Goal: Check status: Check status

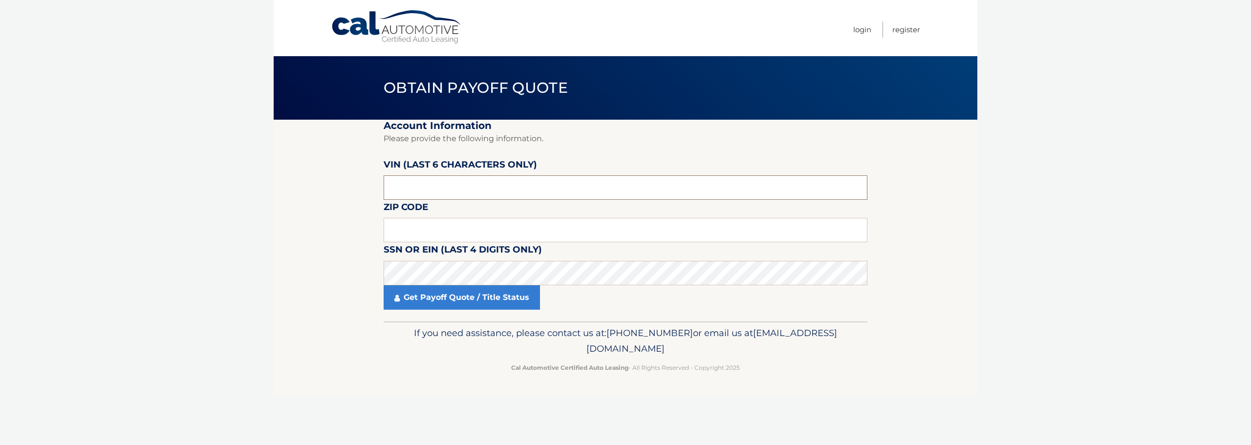
click at [468, 183] on input "text" at bounding box center [626, 187] width 484 height 24
click at [535, 191] on input "text" at bounding box center [626, 187] width 484 height 24
drag, startPoint x: 535, startPoint y: 192, endPoint x: 81, endPoint y: 192, distance: 453.9
click at [82, 191] on body "Cal Automotive Menu Login Register Obtain Payoff Quote" at bounding box center [625, 222] width 1251 height 445
drag, startPoint x: 421, startPoint y: 187, endPoint x: 59, endPoint y: 191, distance: 362.1
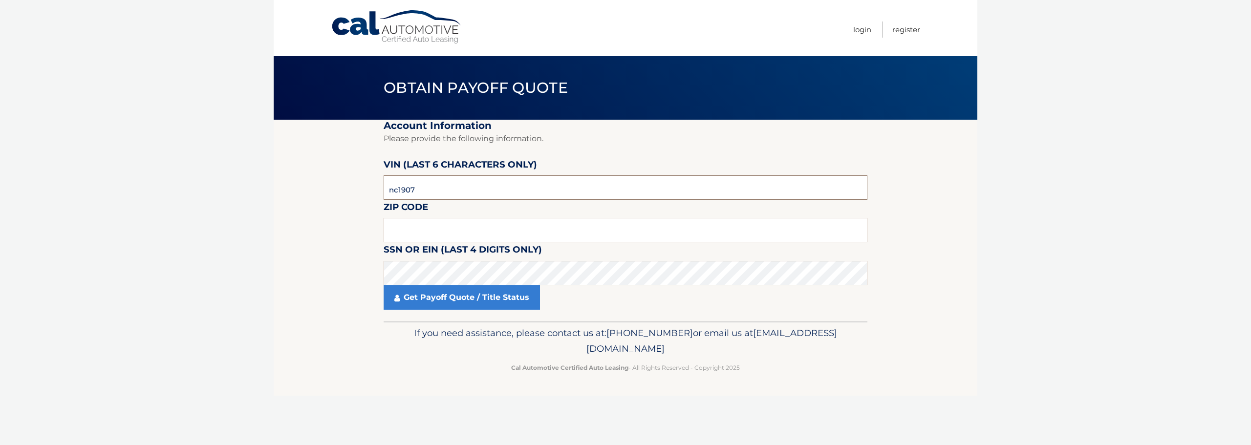
click at [60, 190] on body "Cal Automotive Menu Login Register Obtain Payoff Quote" at bounding box center [625, 222] width 1251 height 445
type input "190789"
click at [513, 209] on fieldset "Account Information Please provide the following information. [PERSON_NAME] (la…" at bounding box center [626, 221] width 484 height 202
click at [515, 220] on input "text" at bounding box center [626, 230] width 484 height 24
type input "10309"
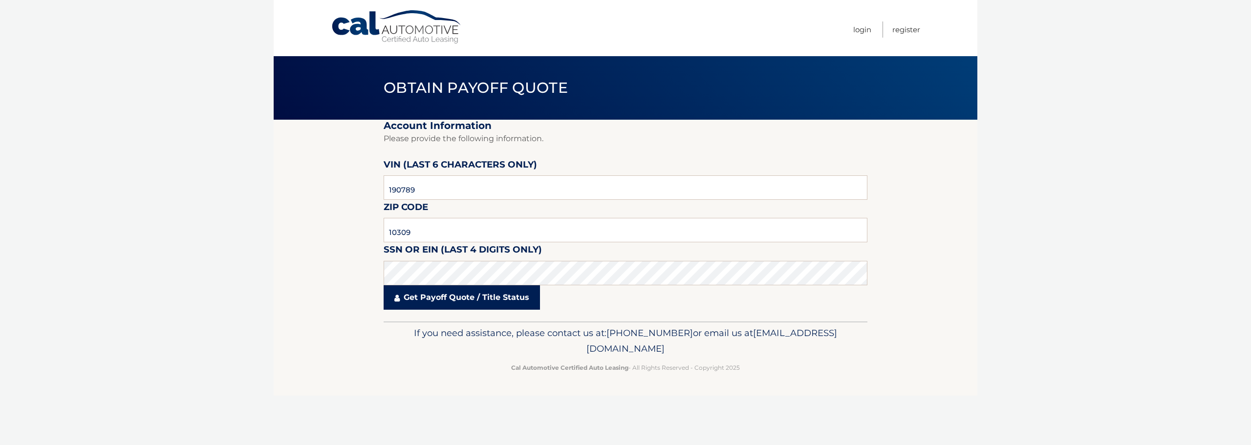
click at [503, 288] on link "Get Payoff Quote / Title Status" at bounding box center [462, 297] width 156 height 24
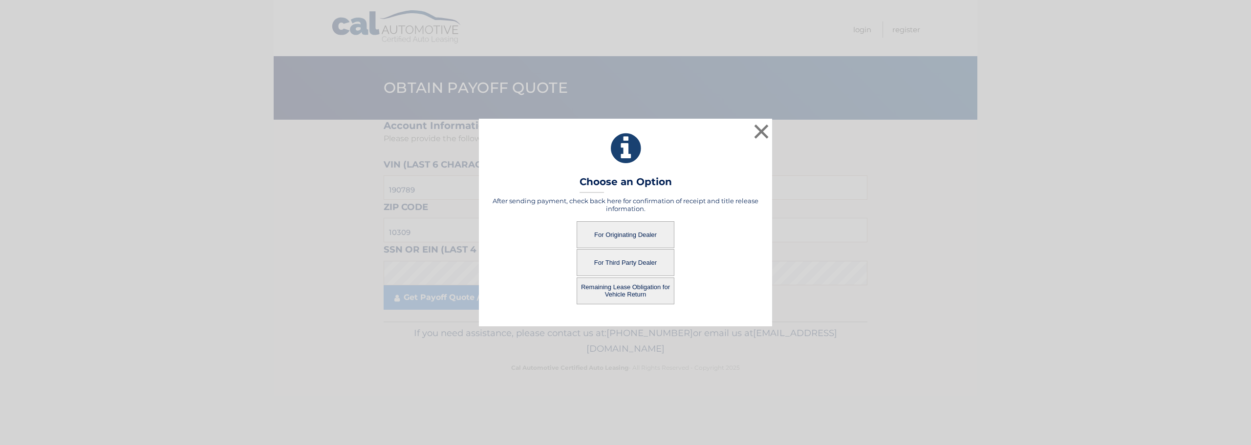
click at [619, 229] on button "For Originating Dealer" at bounding box center [626, 234] width 98 height 27
click at [636, 235] on button "For Originating Dealer" at bounding box center [626, 234] width 98 height 27
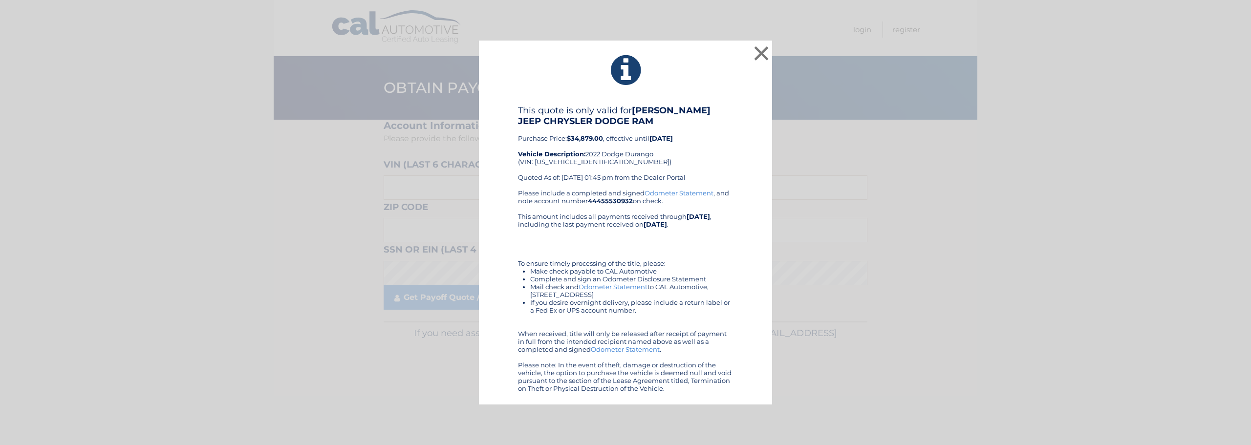
drag, startPoint x: 536, startPoint y: 110, endPoint x: 680, endPoint y: 143, distance: 147.8
click at [680, 142] on div "This quote is only valid for MERRICK JEEP CHRYSLER DODGE RAM Purchase Price: $3…" at bounding box center [625, 147] width 215 height 84
click at [680, 143] on div "This quote is only valid for MERRICK JEEP CHRYSLER DODGE RAM Purchase Price: $3…" at bounding box center [625, 147] width 215 height 84
drag, startPoint x: 757, startPoint y: 57, endPoint x: 633, endPoint y: 180, distance: 174.5
click at [757, 57] on button "×" at bounding box center [761, 53] width 20 height 20
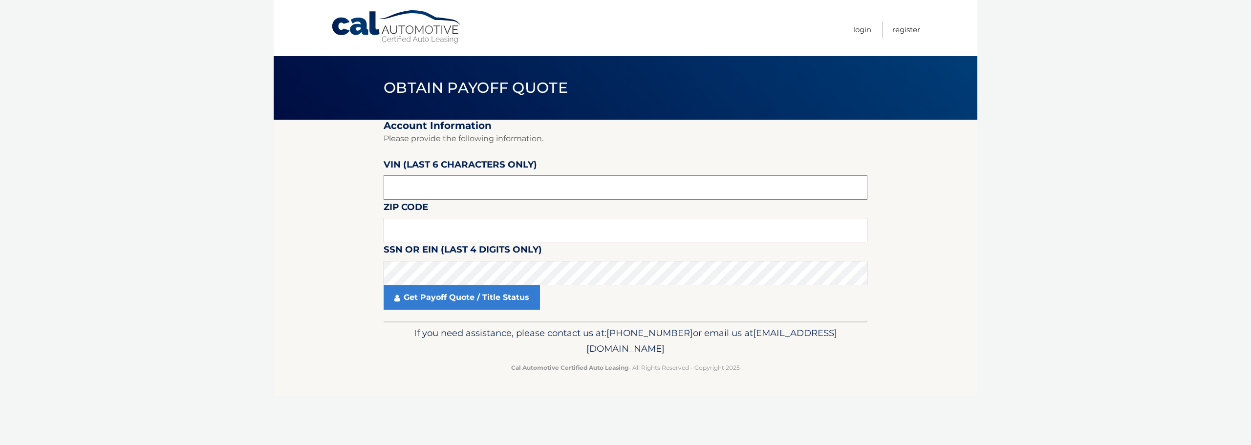
click at [440, 184] on input "text" at bounding box center [626, 187] width 484 height 24
type input "190789"
click at [438, 222] on input "text" at bounding box center [626, 230] width 484 height 24
type input "10309"
click at [399, 296] on icon at bounding box center [396, 298] width 5 height 8
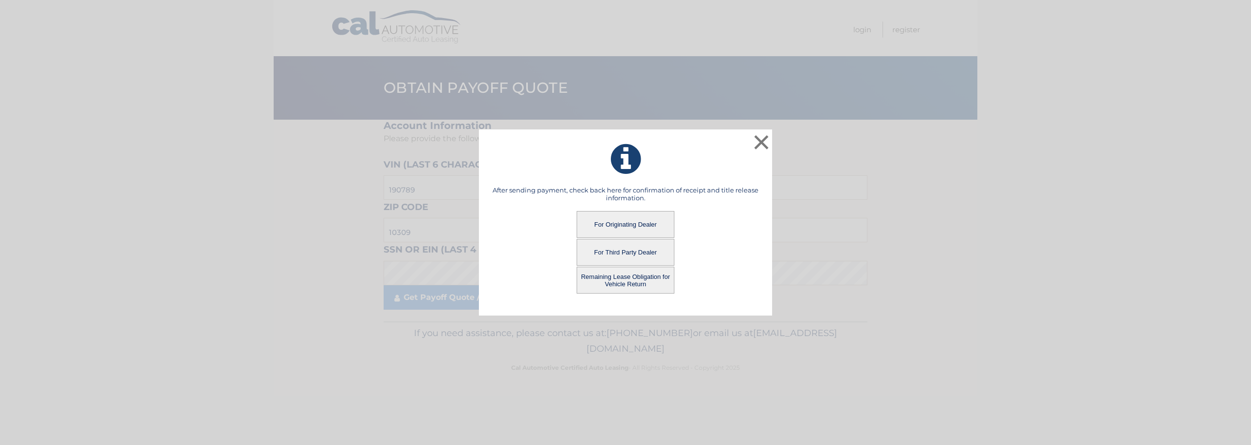
click at [629, 252] on button "For Third Party Dealer" at bounding box center [626, 252] width 98 height 27
click at [630, 252] on button "For Third Party Dealer" at bounding box center [626, 252] width 98 height 27
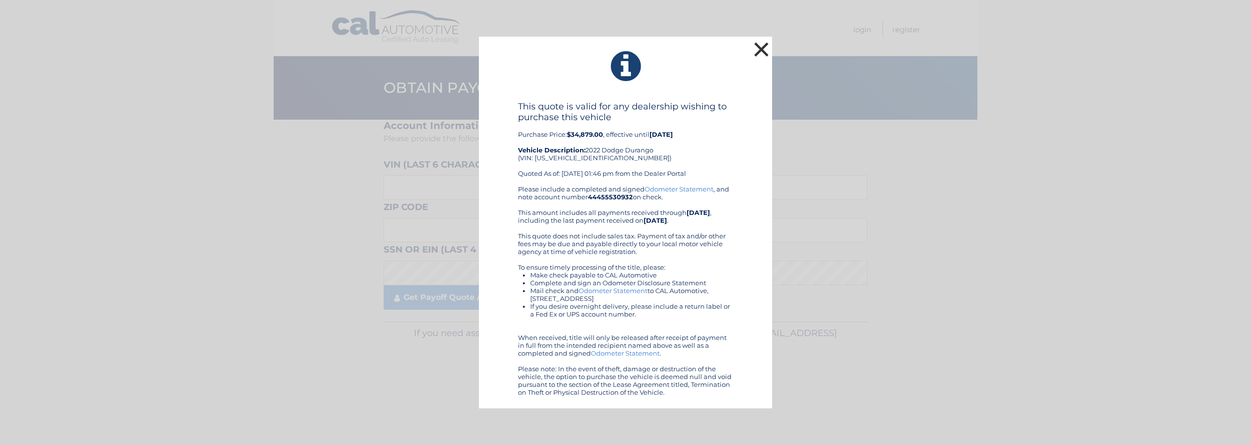
drag, startPoint x: 763, startPoint y: 54, endPoint x: 741, endPoint y: 56, distance: 21.6
click at [763, 54] on button "×" at bounding box center [761, 50] width 20 height 20
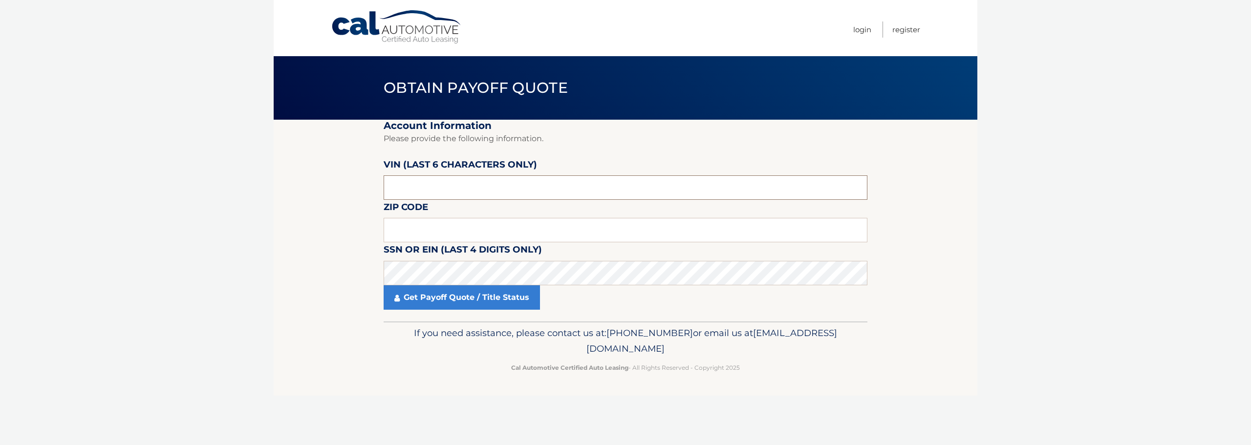
click at [456, 187] on input "text" at bounding box center [626, 187] width 484 height 24
click at [467, 195] on input "text" at bounding box center [626, 187] width 484 height 24
drag, startPoint x: 471, startPoint y: 192, endPoint x: 228, endPoint y: 195, distance: 243.3
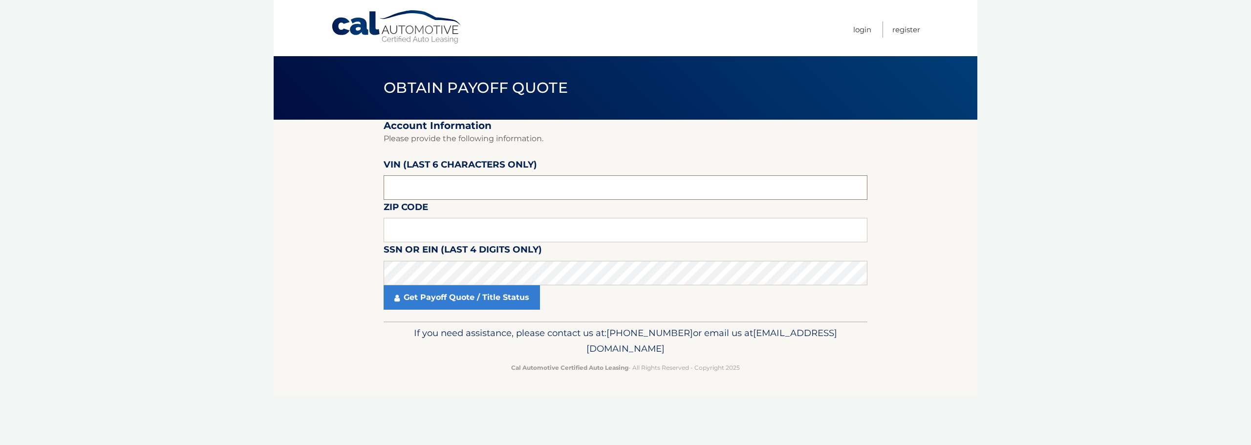
click at [233, 194] on body "Cal Automotive Menu Login Register Obtain Payoff Quote" at bounding box center [625, 222] width 1251 height 445
type input "190789"
click at [406, 233] on input "text" at bounding box center [626, 230] width 484 height 24
type input "10309"
click at [406, 298] on link "Get Payoff Quote / Title Status" at bounding box center [462, 297] width 156 height 24
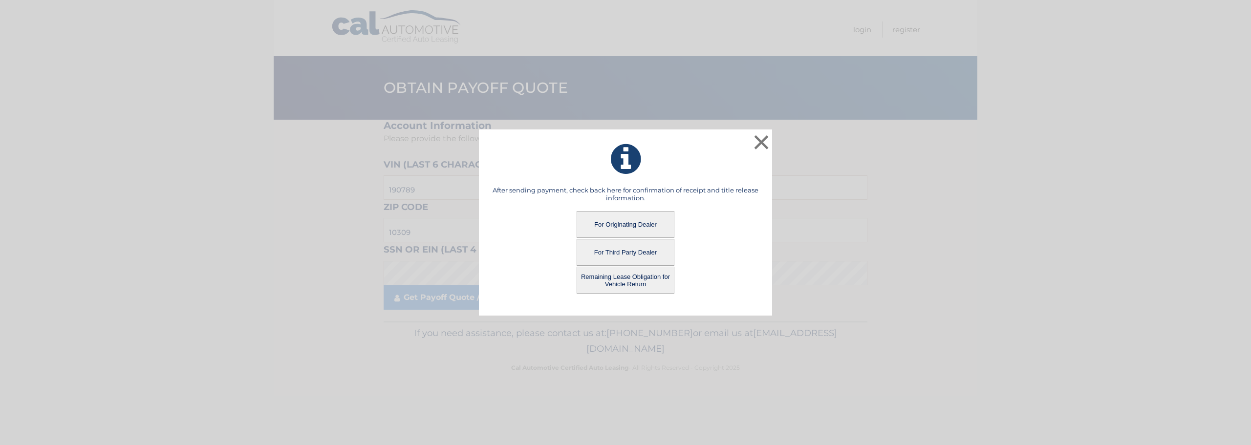
drag, startPoint x: 628, startPoint y: 220, endPoint x: 621, endPoint y: 278, distance: 59.0
click at [621, 278] on button "Remaining Lease Obligation for Vehicle Return" at bounding box center [626, 280] width 98 height 27
click at [632, 283] on button "Remaining Lease Obligation for Vehicle Return" at bounding box center [626, 280] width 98 height 27
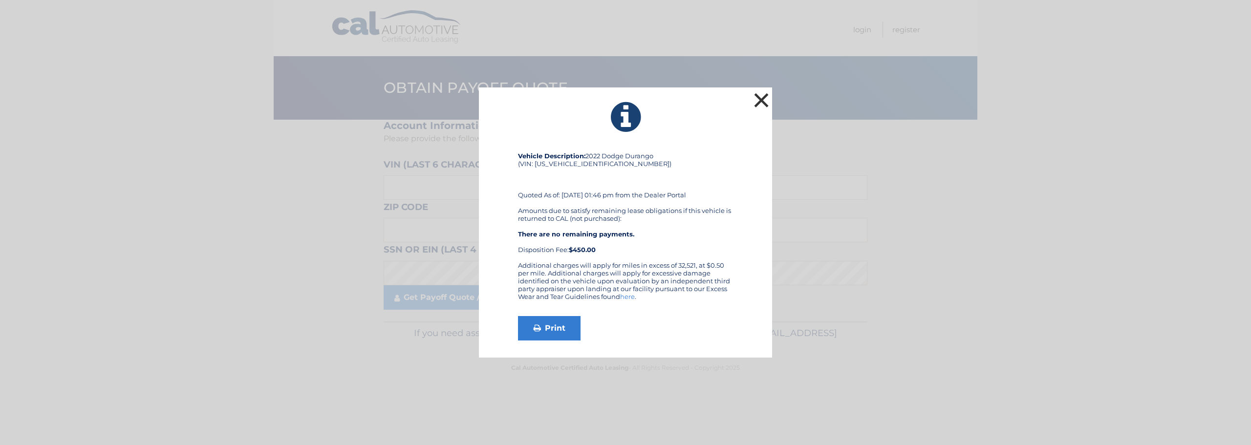
drag, startPoint x: 749, startPoint y: 114, endPoint x: 762, endPoint y: 103, distance: 16.3
click at [751, 112] on icon at bounding box center [625, 117] width 269 height 35
click at [763, 101] on button "×" at bounding box center [761, 100] width 20 height 20
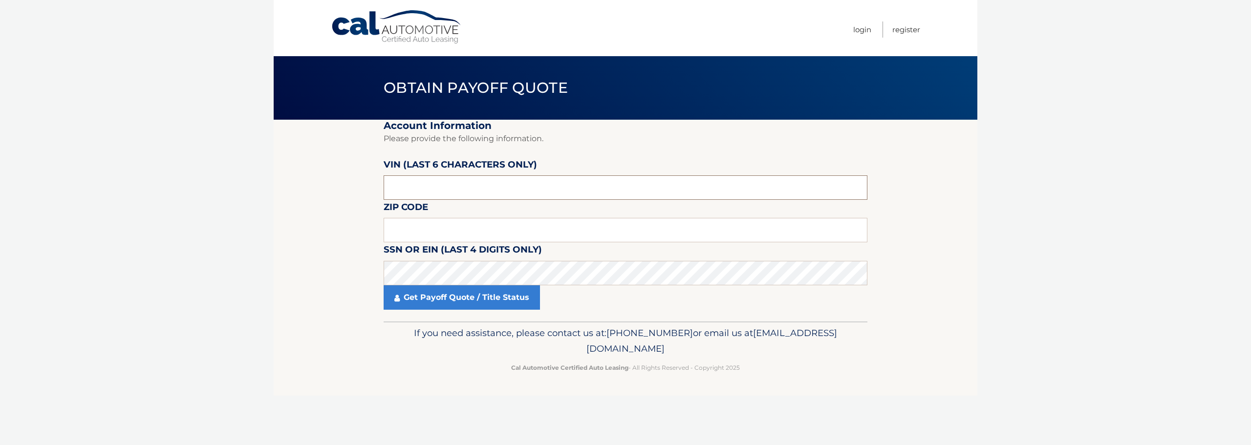
click at [429, 195] on input "text" at bounding box center [626, 187] width 484 height 24
drag, startPoint x: 416, startPoint y: 185, endPoint x: 224, endPoint y: 179, distance: 192.6
click at [224, 179] on body "Cal Automotive Menu Login Register Obtain Payoff Quote" at bounding box center [625, 222] width 1251 height 445
type input "190789"
click at [423, 222] on input "text" at bounding box center [626, 230] width 484 height 24
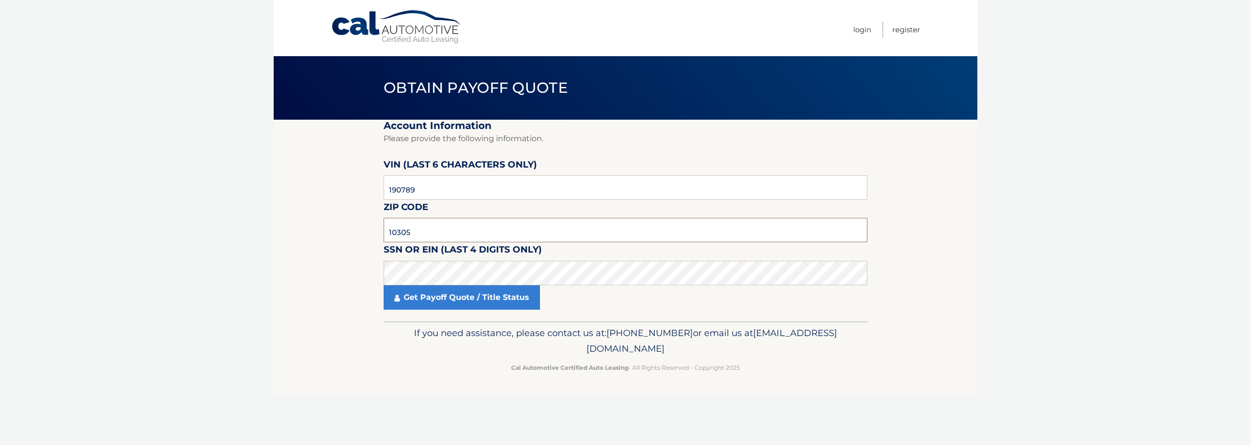
drag, startPoint x: 423, startPoint y: 231, endPoint x: 407, endPoint y: 230, distance: 15.7
click at [407, 230] on input "10305" at bounding box center [626, 230] width 484 height 24
type input "10309"
click at [410, 260] on label "SSN or EIN (last 4 digits only)" at bounding box center [463, 251] width 158 height 18
click at [395, 302] on link "Get Payoff Quote / Title Status" at bounding box center [462, 297] width 156 height 24
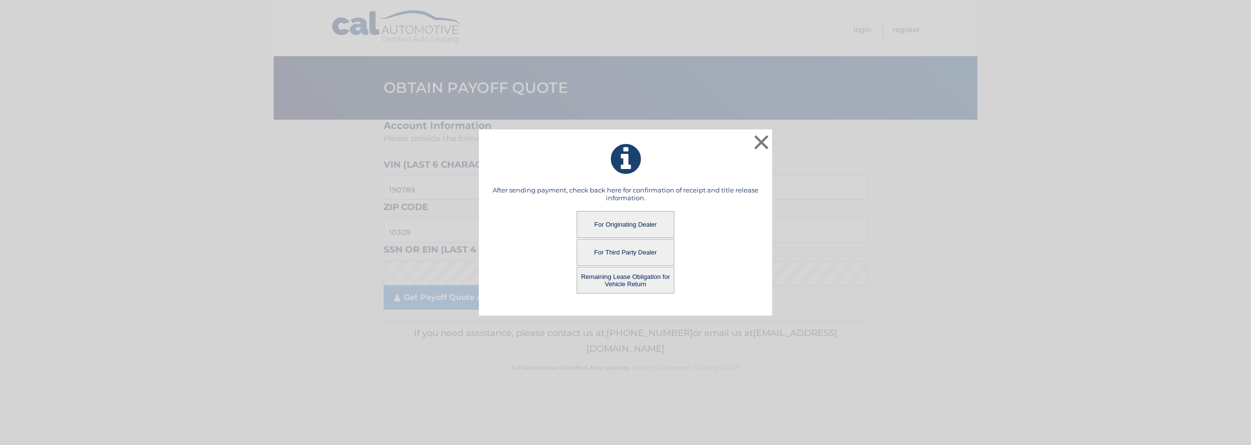
drag, startPoint x: 639, startPoint y: 213, endPoint x: 643, endPoint y: 228, distance: 15.2
click at [643, 228] on button "For Originating Dealer" at bounding box center [626, 224] width 98 height 27
click at [643, 227] on button "For Originating Dealer" at bounding box center [626, 224] width 98 height 27
